Goal: Participate in discussion: Engage in conversation with other users on a specific topic

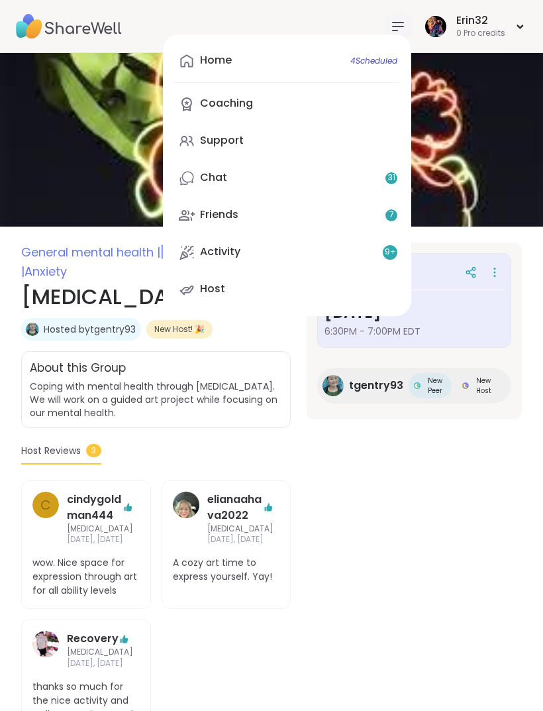
click at [372, 74] on link "Home 4 Scheduled" at bounding box center [287, 61] width 227 height 32
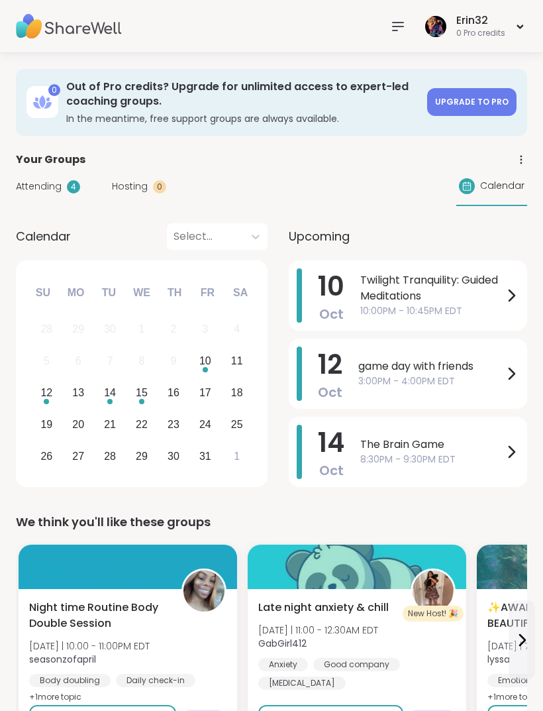
click at [491, 302] on span "Twilight Tranquility: Guided Meditations" at bounding box center [431, 288] width 143 height 32
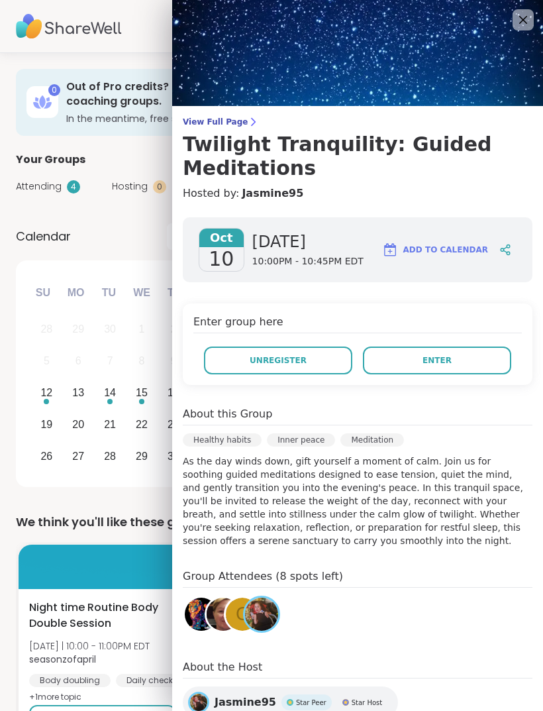
click at [463, 356] on button "Enter" at bounding box center [437, 360] width 148 height 28
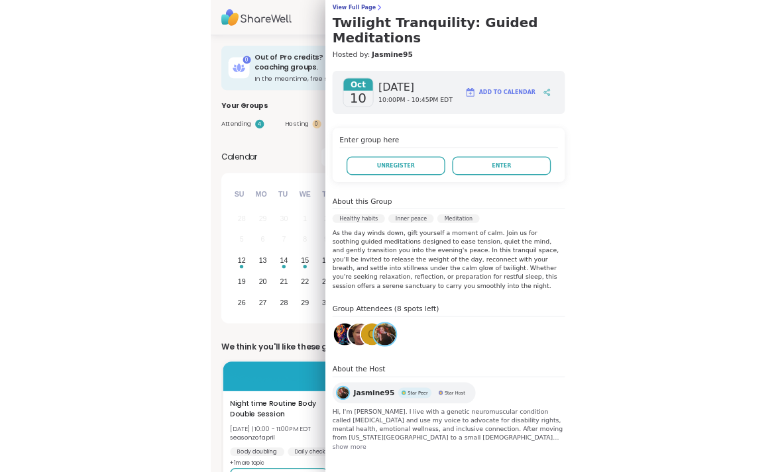
scroll to position [111, 0]
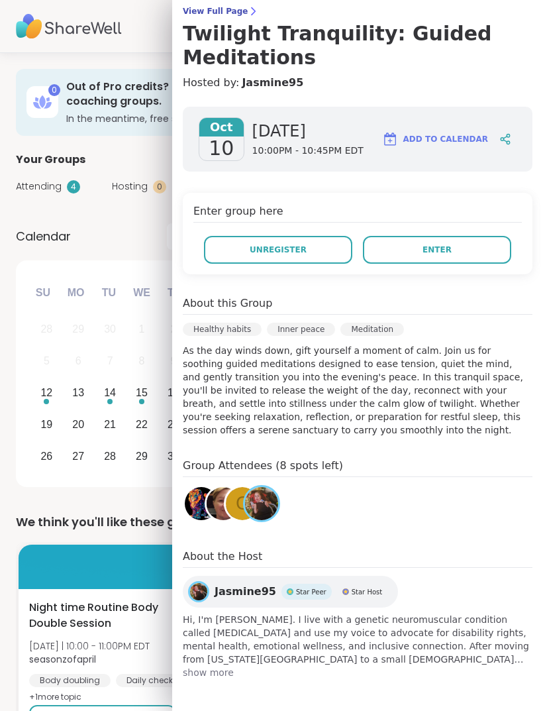
click at [463, 250] on button "Enter" at bounding box center [437, 250] width 148 height 28
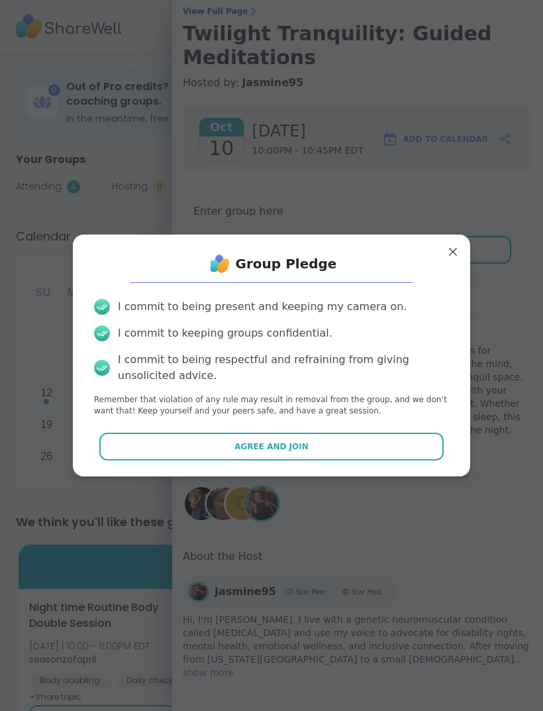
click at [361, 453] on button "Agree and Join" at bounding box center [271, 447] width 345 height 28
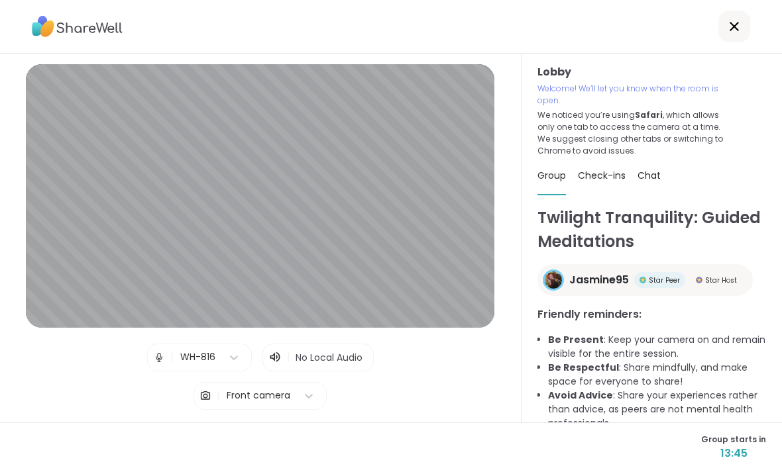
click at [543, 87] on p "Welcome! We’ll let you know when the room is open." at bounding box center [632, 95] width 191 height 24
click at [543, 49] on div at bounding box center [391, 27] width 782 height 54
click at [443, 66] on div "Lobby | WH-816 | No Local Audio | Front camera Test speaker and microphone" at bounding box center [260, 238] width 521 height 369
click at [464, 64] on div "Lobby | WH-816 | No Local Audio | Front camera Test speaker and microphone" at bounding box center [260, 238] width 521 height 369
click at [472, 62] on div "Lobby | WH-816 | No Local Audio | Front camera Test speaker and microphone" at bounding box center [260, 238] width 521 height 369
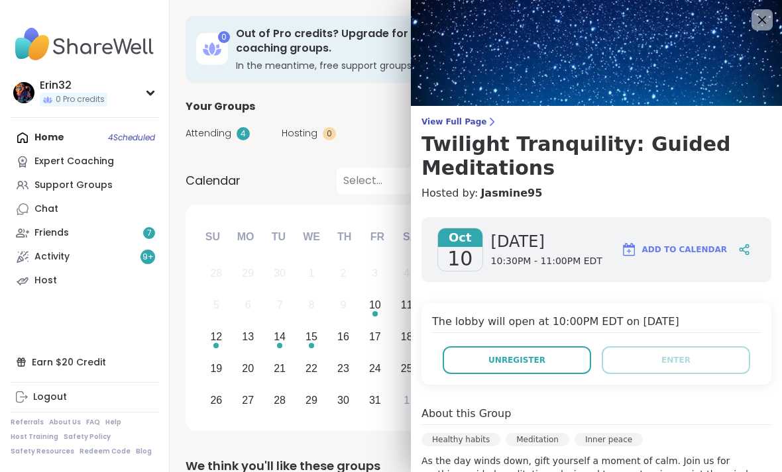
click at [764, 17] on icon at bounding box center [762, 20] width 8 height 8
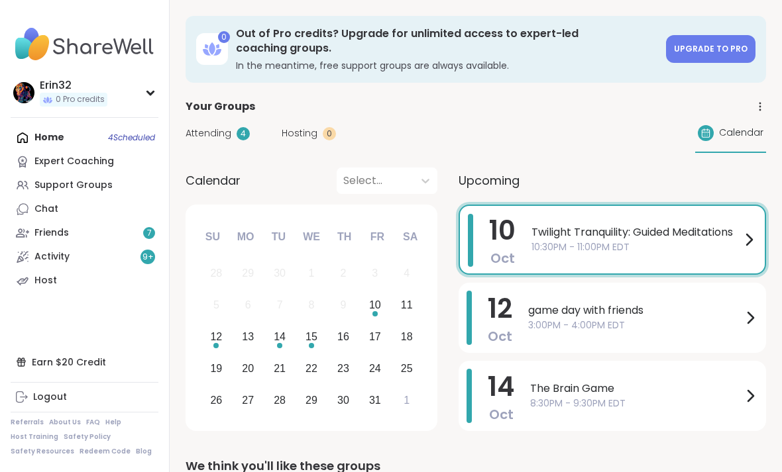
click at [622, 233] on span "Twilight Tranquility: Guided Meditations" at bounding box center [635, 233] width 209 height 16
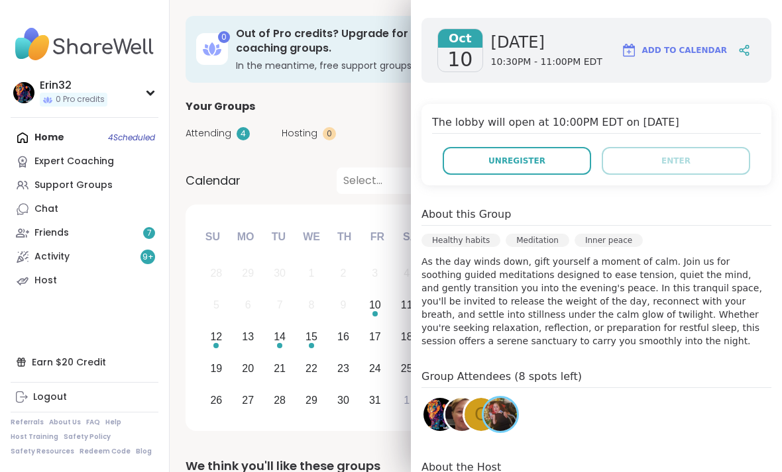
click at [721, 400] on div "Group Attendees (8 spots left) g" at bounding box center [596, 404] width 350 height 70
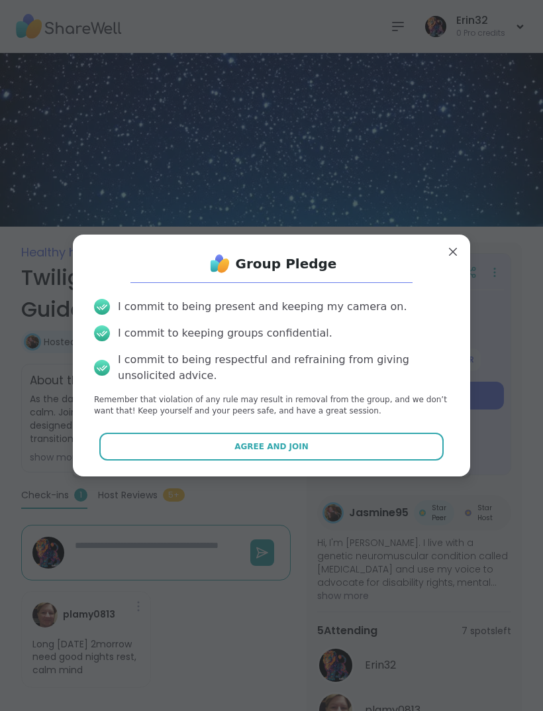
click at [401, 446] on button "Agree and Join" at bounding box center [271, 447] width 345 height 28
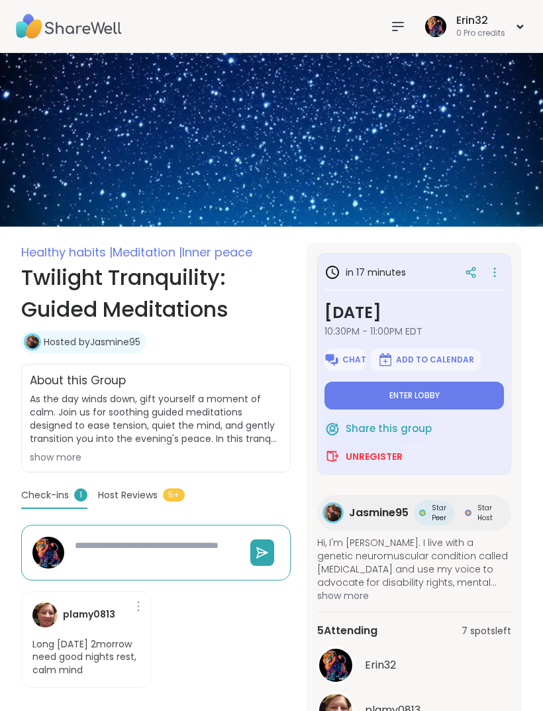
type textarea "*"
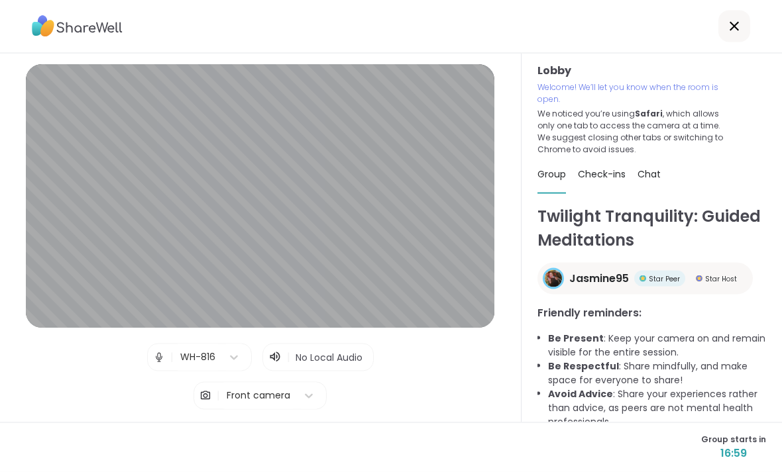
scroll to position [14, 0]
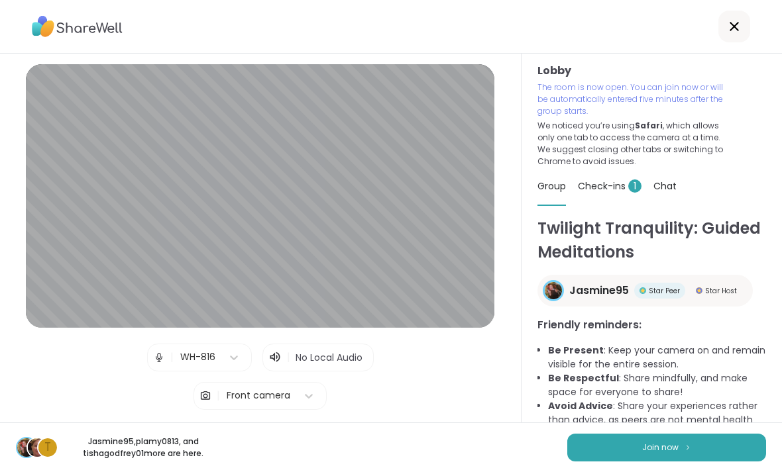
click at [543, 438] on button "Join now" at bounding box center [666, 448] width 199 height 28
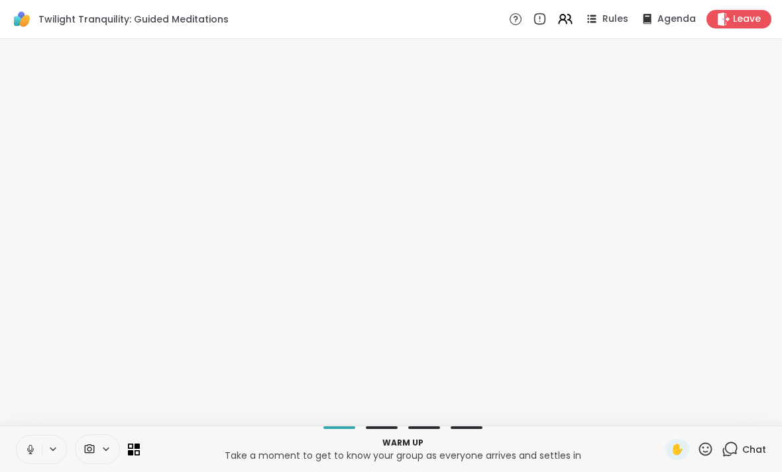
scroll to position [0, 0]
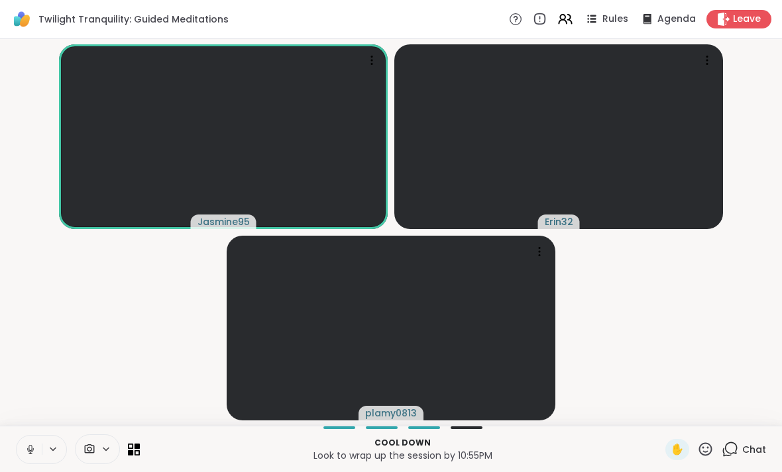
click at [543, 24] on span "Leave" at bounding box center [747, 19] width 28 height 13
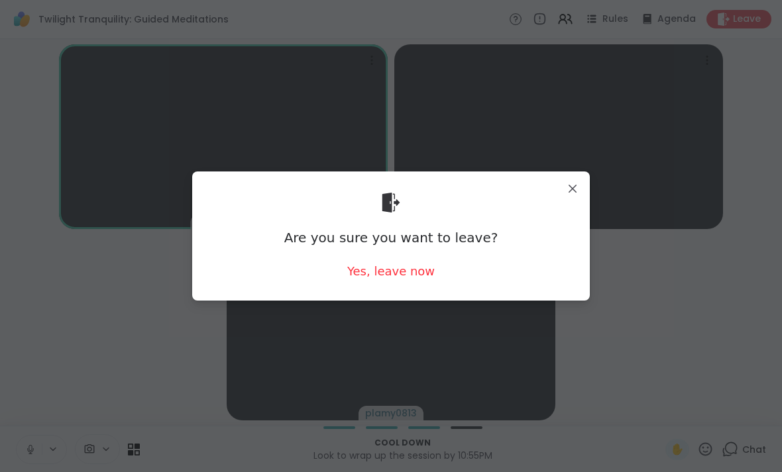
click at [413, 277] on div "Yes, leave now" at bounding box center [390, 271] width 87 height 17
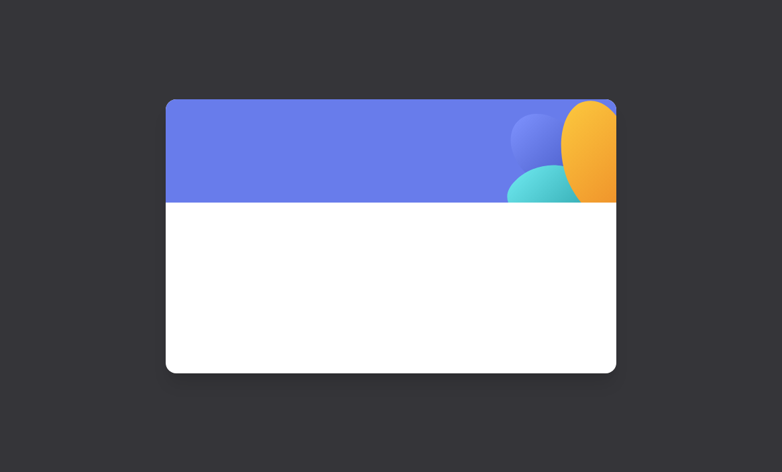
click at [415, 274] on span at bounding box center [390, 271] width 387 height 72
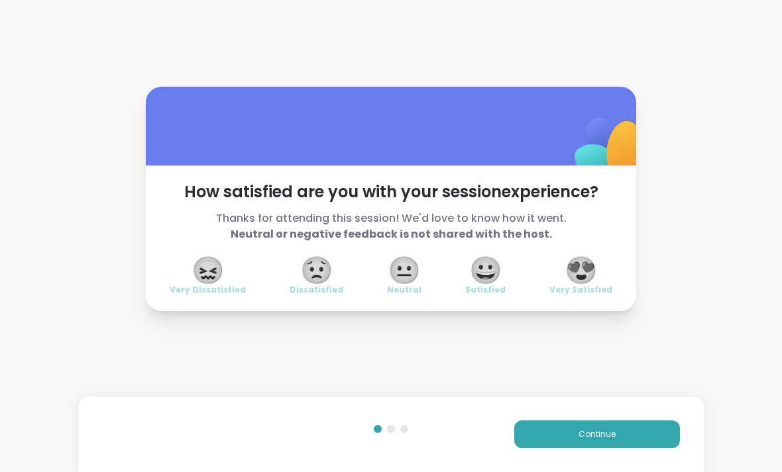
click at [543, 269] on div "😍 Very Satisfied" at bounding box center [580, 276] width 63 height 37
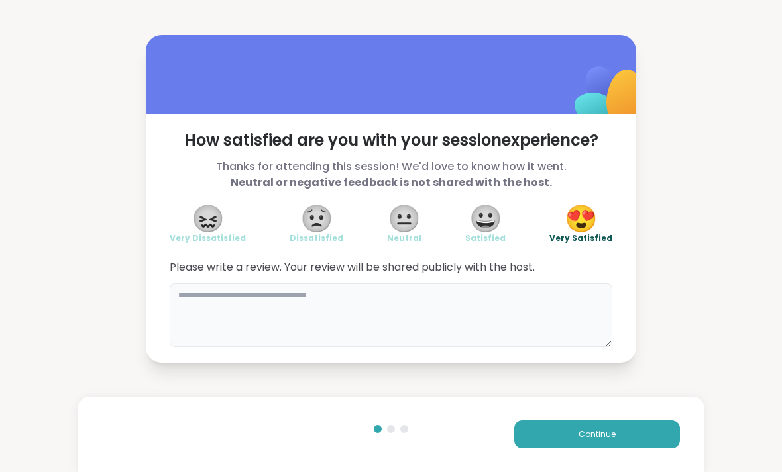
click at [357, 300] on textarea at bounding box center [391, 316] width 443 height 64
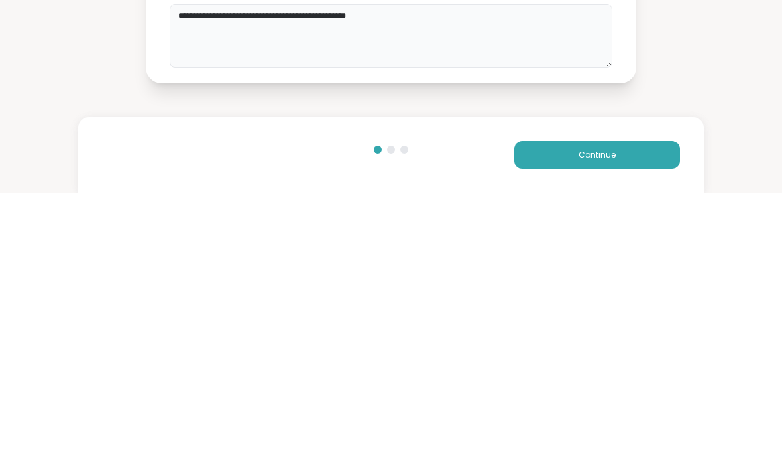
type textarea "**********"
click at [543, 429] on span "Continue" at bounding box center [596, 435] width 37 height 12
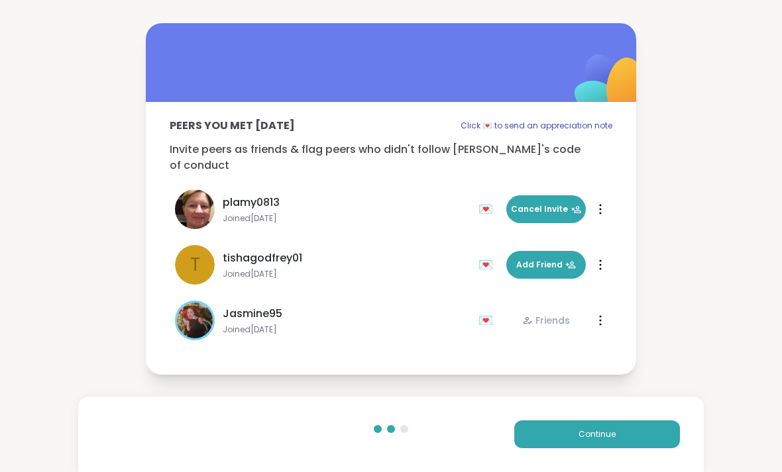
click at [543, 251] on button "Add Friend" at bounding box center [545, 265] width 79 height 28
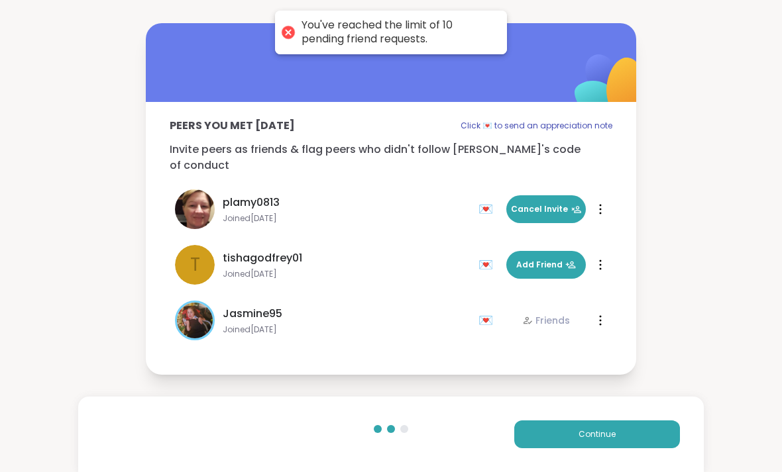
click at [543, 444] on button "Continue" at bounding box center [597, 435] width 166 height 28
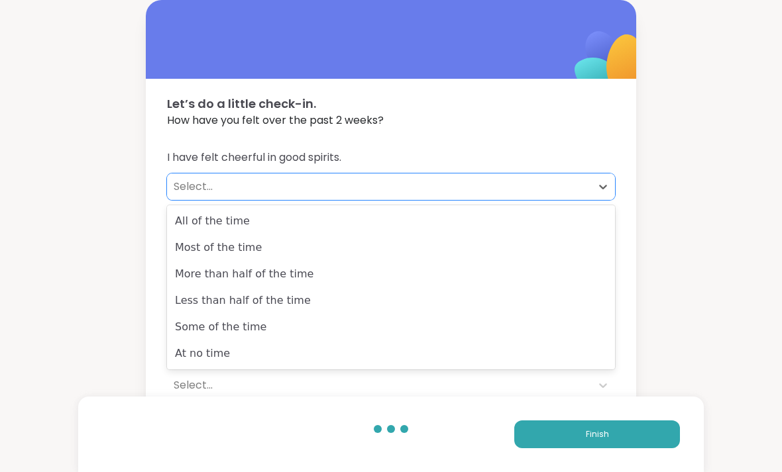
click at [448, 229] on div "All of the time" at bounding box center [391, 221] width 448 height 26
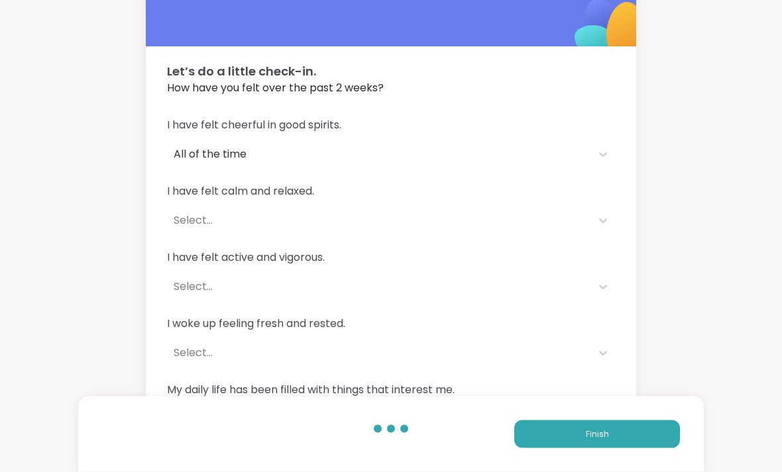
scroll to position [40, 0]
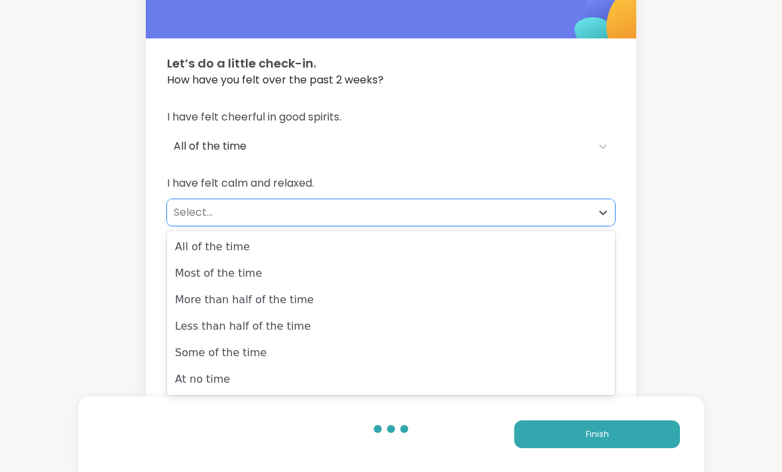
click at [543, 305] on div "More than half of the time" at bounding box center [391, 300] width 448 height 26
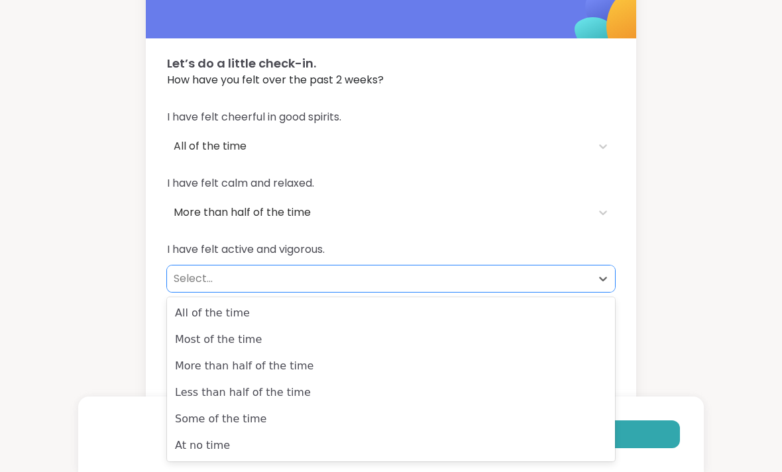
click at [543, 344] on div "Most of the time" at bounding box center [391, 340] width 448 height 26
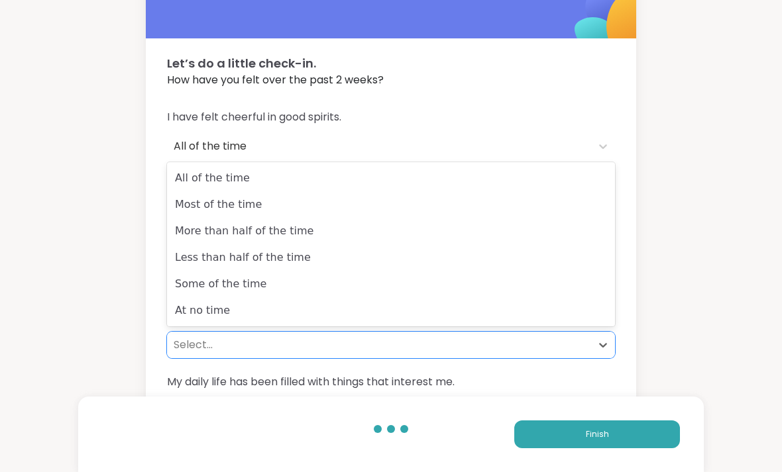
click at [533, 249] on div "Less than half of the time" at bounding box center [391, 257] width 448 height 26
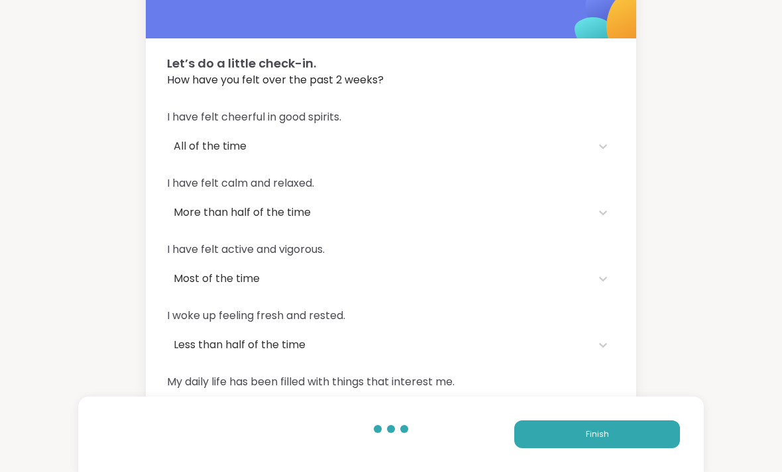
click at [543, 393] on div "My daily life has been filled with things that interest me. Select..." at bounding box center [391, 399] width 448 height 50
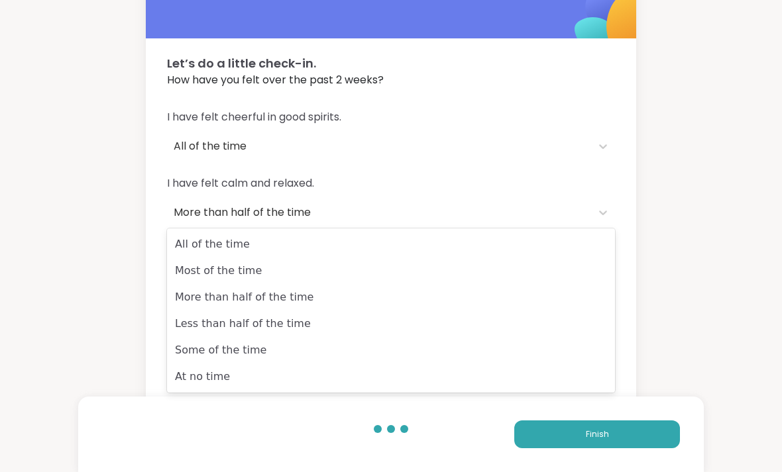
click at [542, 299] on div "More than half of the time" at bounding box center [391, 297] width 448 height 26
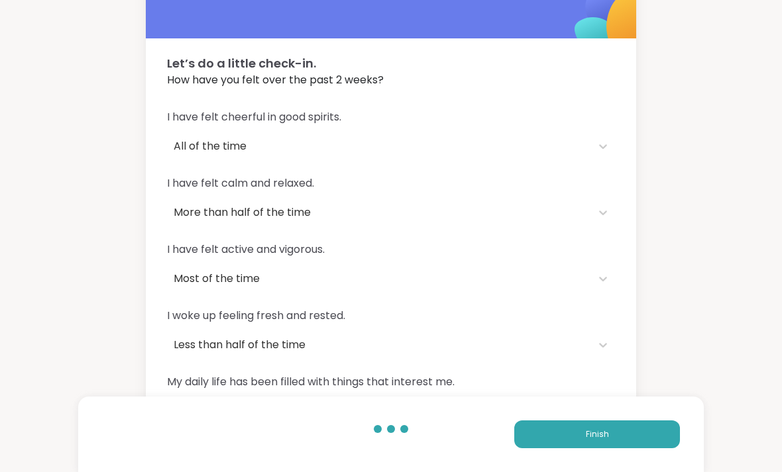
click at [543, 448] on button "Finish" at bounding box center [597, 435] width 166 height 28
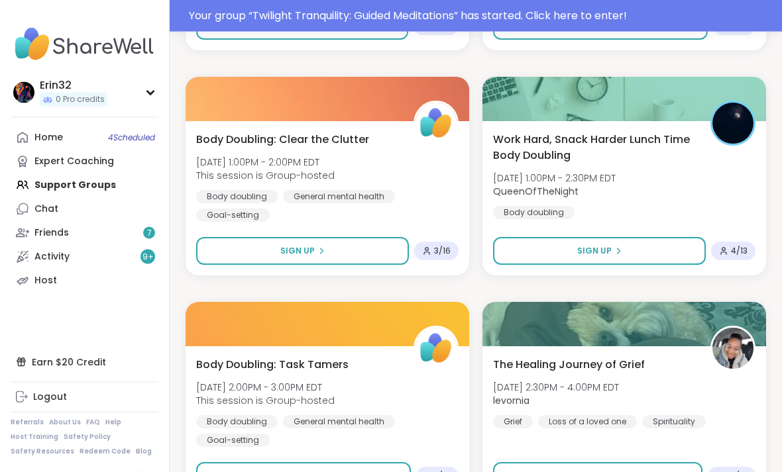
scroll to position [3769, 0]
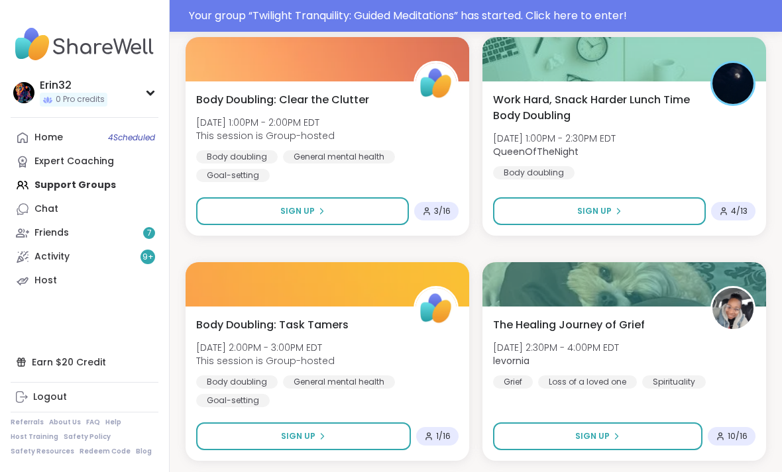
click at [42, 138] on div "Home 4 Scheduled" at bounding box center [48, 137] width 28 height 13
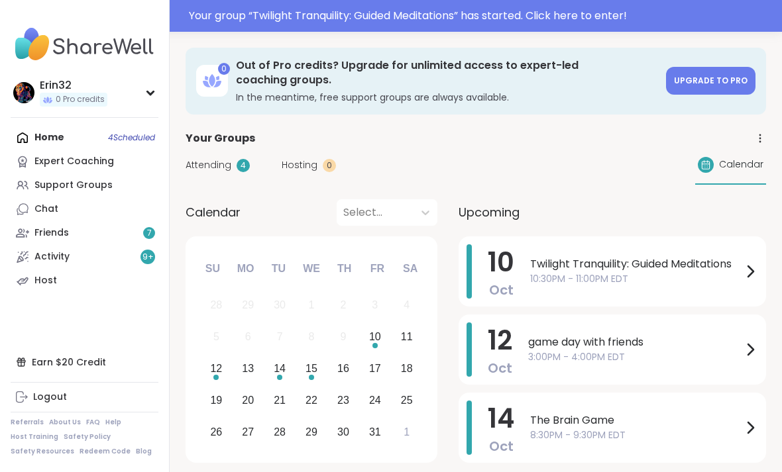
click at [46, 172] on link "Expert Coaching" at bounding box center [85, 162] width 148 height 24
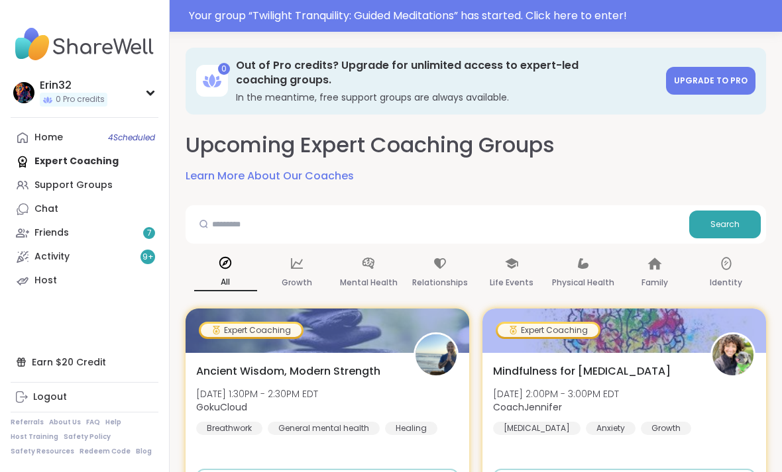
click at [33, 186] on link "Support Groups" at bounding box center [85, 186] width 148 height 24
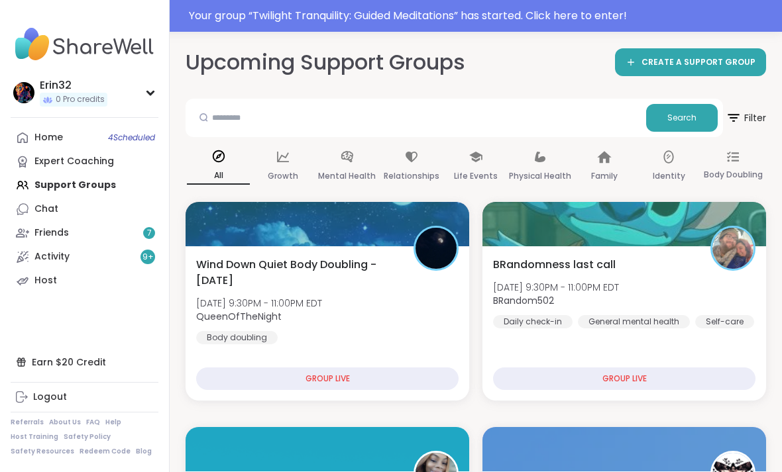
click at [543, 217] on div at bounding box center [624, 224] width 284 height 44
